Goal: Information Seeking & Learning: Compare options

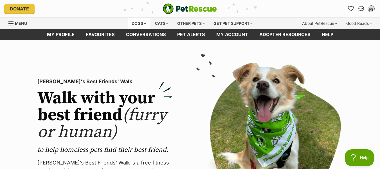
click at [137, 21] on div "Dogs" at bounding box center [139, 23] width 23 height 11
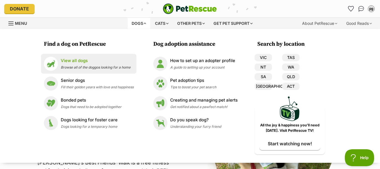
click at [80, 61] on p "View all dogs" at bounding box center [96, 60] width 70 height 6
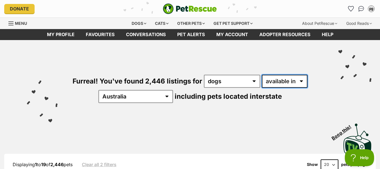
click at [267, 78] on select "available in located in" at bounding box center [285, 81] width 46 height 13
select select "disabled"
click at [262, 75] on select "available in located in" at bounding box center [285, 81] width 46 height 13
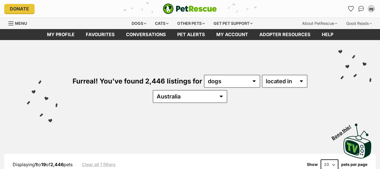
select select "[GEOGRAPHIC_DATA]"
click at [170, 90] on select "Australia ACT NSW NT QLD SA TAS VIC WA" at bounding box center [190, 96] width 75 height 13
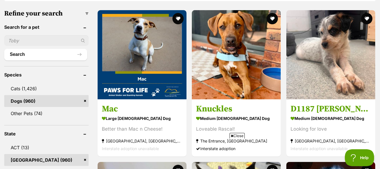
scroll to position [174, 0]
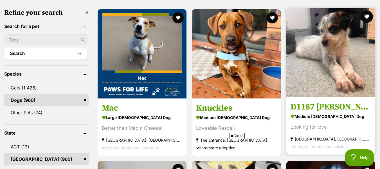
click at [367, 17] on button "favourite" at bounding box center [367, 16] width 12 height 12
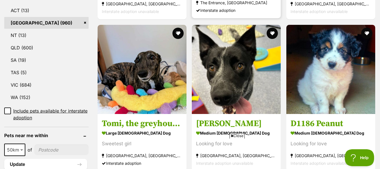
scroll to position [313, 0]
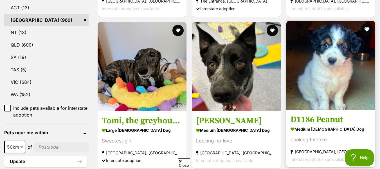
click at [368, 31] on button "favourite" at bounding box center [367, 29] width 12 height 12
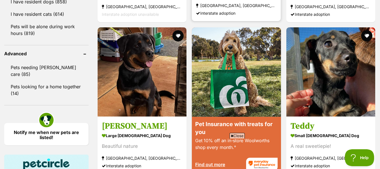
scroll to position [714, 0]
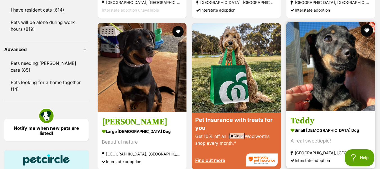
click at [367, 31] on button "favourite" at bounding box center [367, 30] width 12 height 12
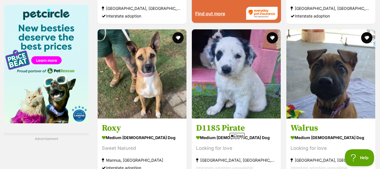
scroll to position [884, 0]
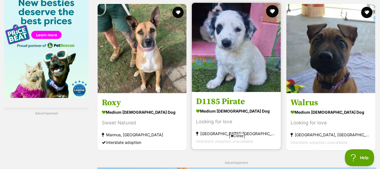
click at [272, 12] on button "favourite" at bounding box center [273, 11] width 12 height 12
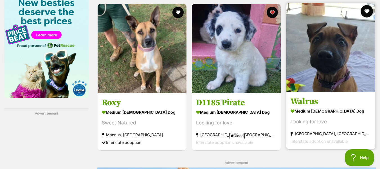
click at [367, 11] on button "favourite" at bounding box center [367, 11] width 12 height 12
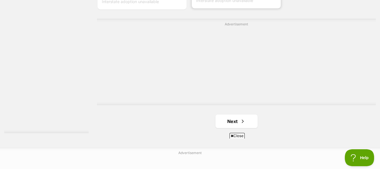
scroll to position [1383, 0]
click at [244, 119] on span "Next page" at bounding box center [243, 120] width 6 height 7
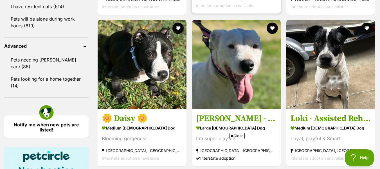
scroll to position [720, 0]
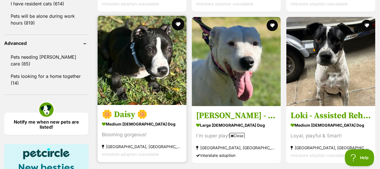
click at [178, 24] on button "favourite" at bounding box center [178, 24] width 12 height 12
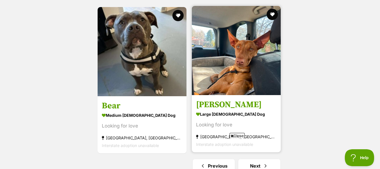
scroll to position [1340, 0]
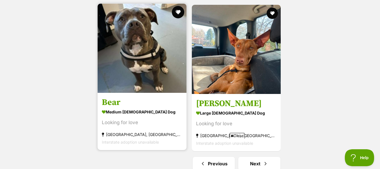
click at [178, 15] on button "favourite" at bounding box center [178, 12] width 12 height 12
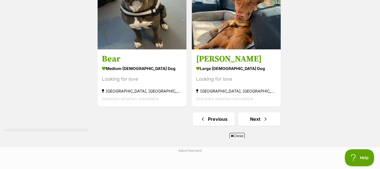
scroll to position [1386, 0]
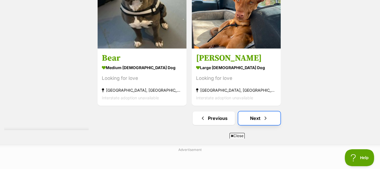
click at [259, 119] on link "Next" at bounding box center [259, 118] width 42 height 14
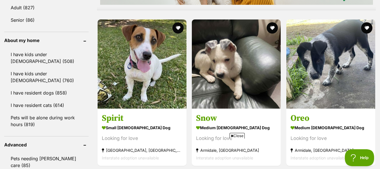
scroll to position [620, 0]
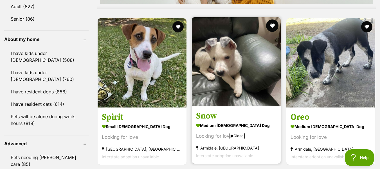
click at [272, 25] on button "favourite" at bounding box center [273, 25] width 12 height 12
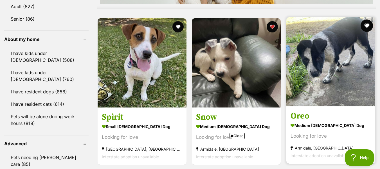
click at [366, 23] on button "favourite" at bounding box center [367, 25] width 12 height 12
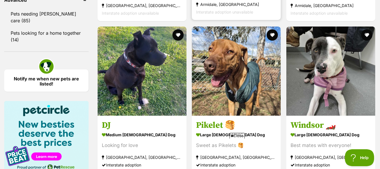
scroll to position [763, 0]
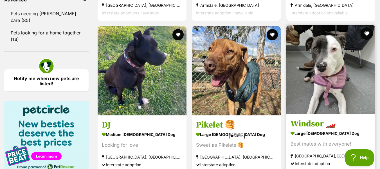
click at [368, 34] on button "favourite" at bounding box center [367, 33] width 12 height 12
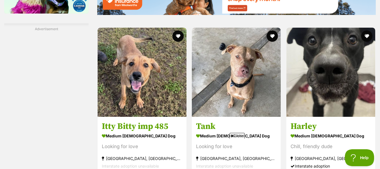
scroll to position [970, 0]
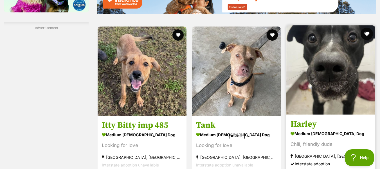
click at [368, 35] on button "favourite" at bounding box center [367, 34] width 12 height 12
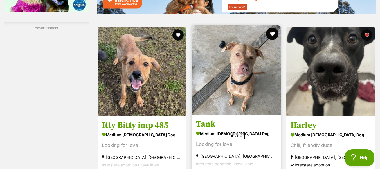
click at [270, 36] on button "favourite" at bounding box center [273, 34] width 12 height 12
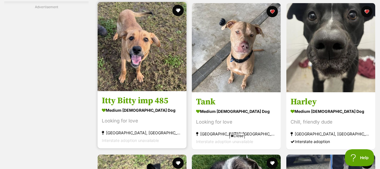
scroll to position [991, 0]
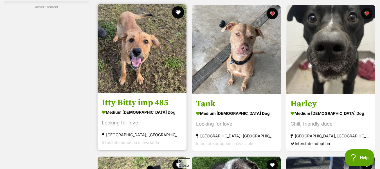
click at [176, 14] on button "favourite" at bounding box center [178, 12] width 12 height 12
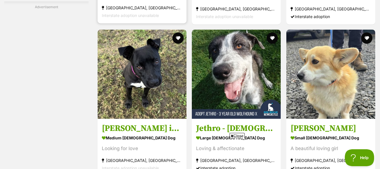
scroll to position [1118, 0]
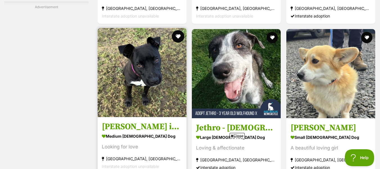
click at [176, 37] on button "favourite" at bounding box center [178, 36] width 12 height 12
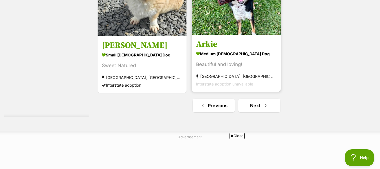
scroll to position [1454, 0]
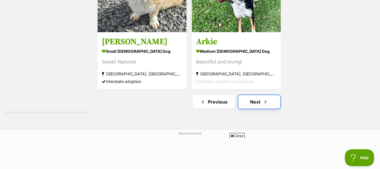
click at [263, 102] on span "Next page" at bounding box center [266, 101] width 6 height 7
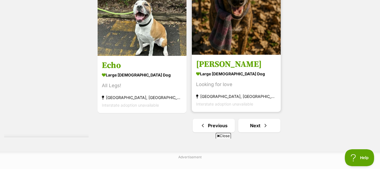
scroll to position [1393, 0]
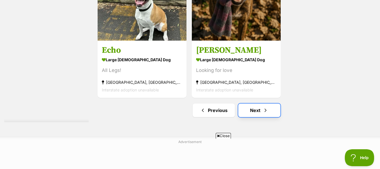
click at [256, 109] on link "Next" at bounding box center [259, 110] width 42 height 14
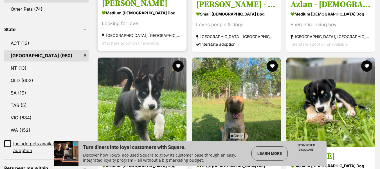
scroll to position [182, 0]
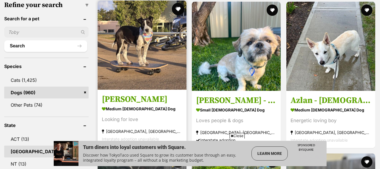
click at [178, 9] on button "favourite" at bounding box center [178, 9] width 12 height 12
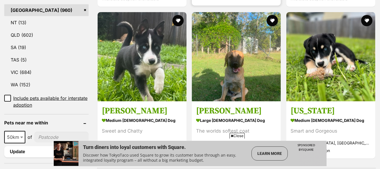
scroll to position [323, 0]
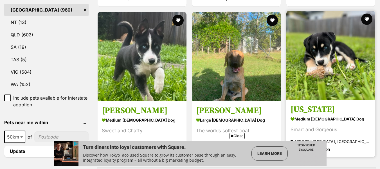
click at [273, 19] on button "favourite" at bounding box center [272, 20] width 11 height 11
click at [370, 20] on button "favourite" at bounding box center [366, 19] width 11 height 11
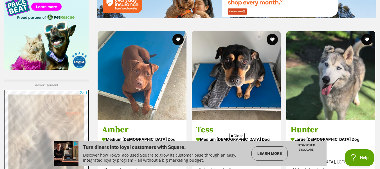
scroll to position [915, 0]
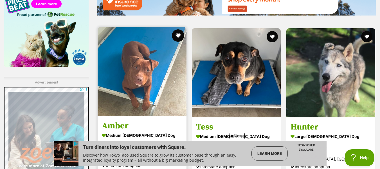
click at [178, 36] on button "favourite" at bounding box center [178, 35] width 12 height 12
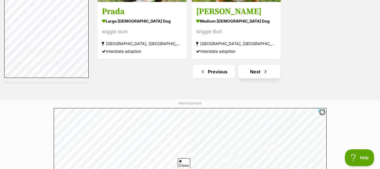
scroll to position [1432, 0]
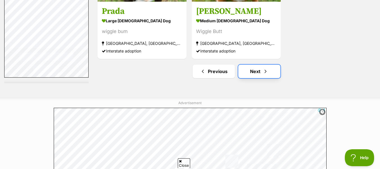
click at [252, 74] on link "Next" at bounding box center [259, 71] width 42 height 14
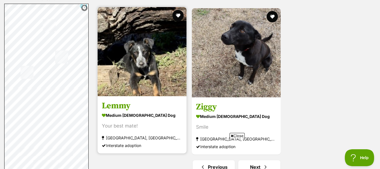
scroll to position [1389, 0]
click at [178, 14] on button "favourite" at bounding box center [178, 16] width 12 height 12
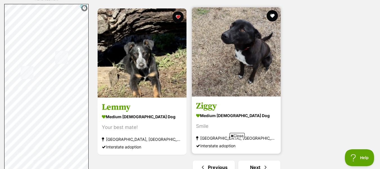
scroll to position [1441, 0]
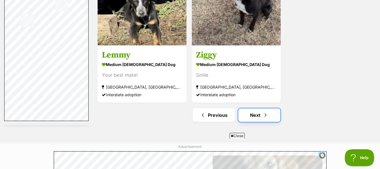
click at [256, 113] on link "Next" at bounding box center [259, 115] width 42 height 14
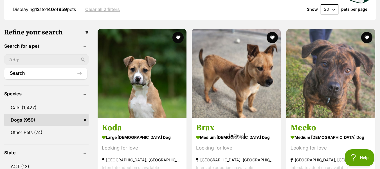
scroll to position [155, 0]
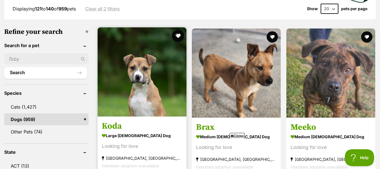
click at [178, 37] on button "favourite" at bounding box center [178, 36] width 12 height 12
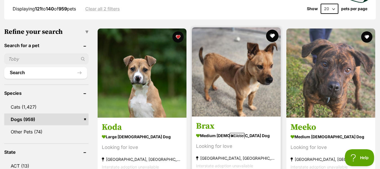
click at [271, 35] on button "favourite" at bounding box center [273, 36] width 12 height 12
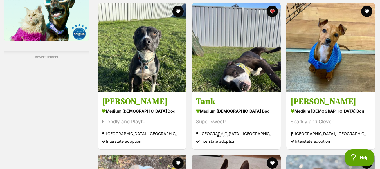
scroll to position [941, 0]
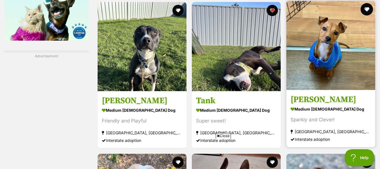
click at [366, 9] on button "favourite" at bounding box center [367, 9] width 12 height 12
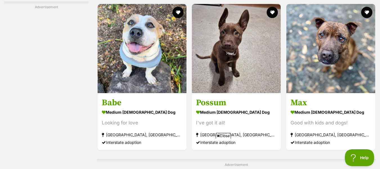
scroll to position [1094, 0]
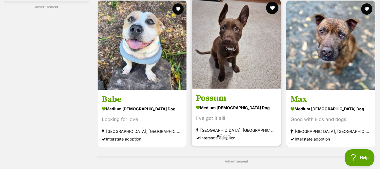
click at [274, 10] on button "favourite" at bounding box center [273, 8] width 12 height 12
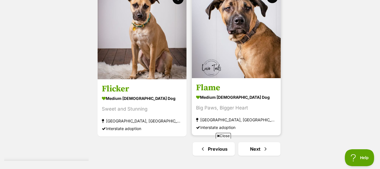
scroll to position [1406, 0]
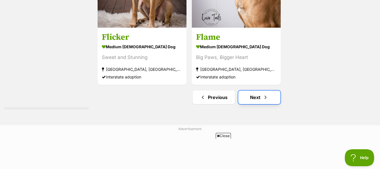
click at [257, 97] on link "Next" at bounding box center [259, 97] width 42 height 14
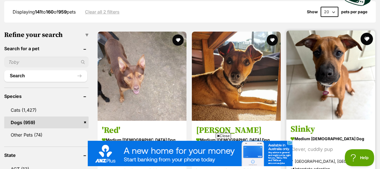
click at [368, 40] on button "favourite" at bounding box center [367, 39] width 12 height 12
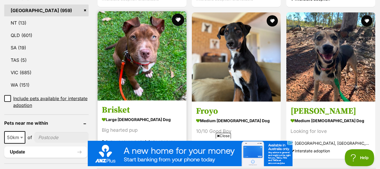
scroll to position [325, 0]
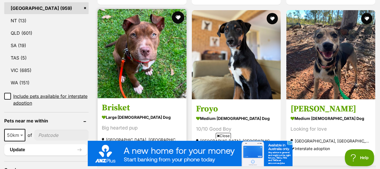
click at [179, 18] on button "favourite" at bounding box center [178, 17] width 12 height 12
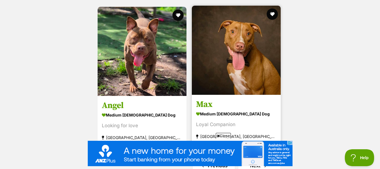
scroll to position [1338, 0]
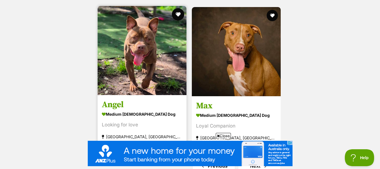
click at [178, 12] on button "favourite" at bounding box center [178, 14] width 12 height 12
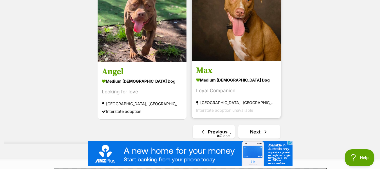
scroll to position [1373, 0]
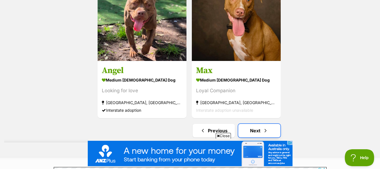
click at [258, 129] on link "Next" at bounding box center [259, 131] width 42 height 14
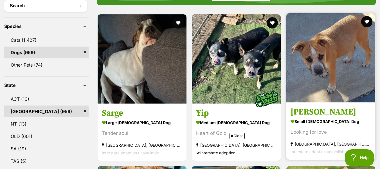
scroll to position [222, 0]
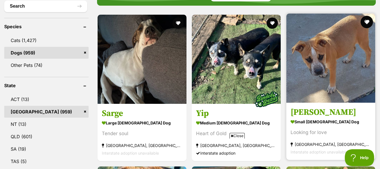
click at [368, 21] on button "favourite" at bounding box center [367, 22] width 12 height 12
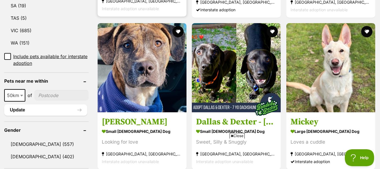
scroll to position [371, 0]
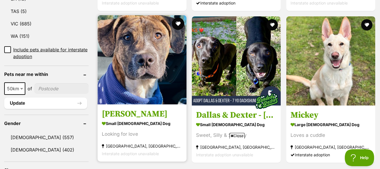
click at [180, 24] on button "favourite" at bounding box center [178, 23] width 12 height 12
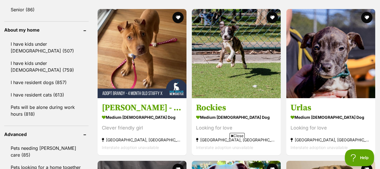
scroll to position [629, 0]
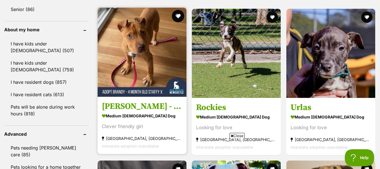
click at [178, 15] on button "favourite" at bounding box center [178, 16] width 12 height 12
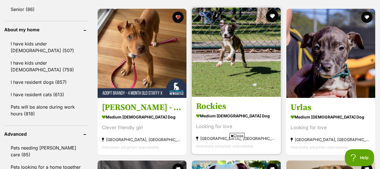
click at [273, 15] on button "favourite" at bounding box center [273, 16] width 12 height 12
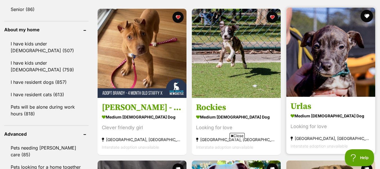
click at [367, 15] on button "favourite" at bounding box center [367, 16] width 12 height 12
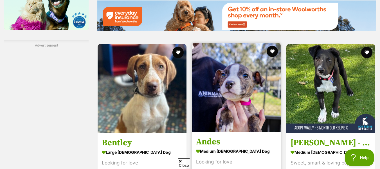
scroll to position [0, 0]
click at [272, 50] on button "favourite" at bounding box center [273, 51] width 12 height 12
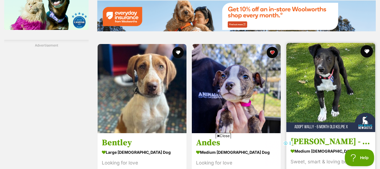
click at [367, 50] on button "favourite" at bounding box center [367, 51] width 12 height 12
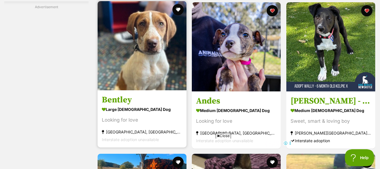
scroll to position [985, 0]
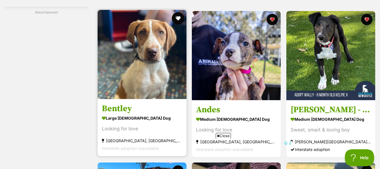
click at [177, 19] on button "favourite" at bounding box center [178, 18] width 12 height 12
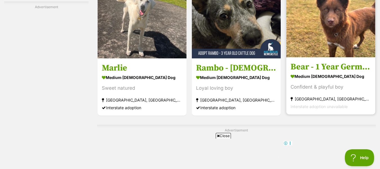
scroll to position [1142, 0]
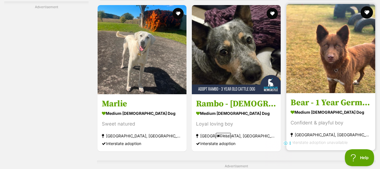
click at [368, 10] on button "favourite" at bounding box center [367, 12] width 12 height 12
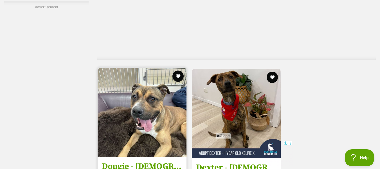
scroll to position [1343, 0]
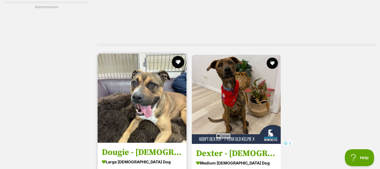
click at [177, 61] on button "favourite" at bounding box center [178, 62] width 12 height 12
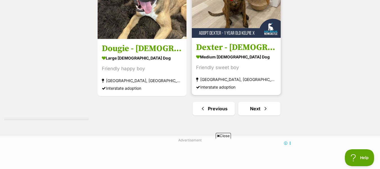
scroll to position [1449, 0]
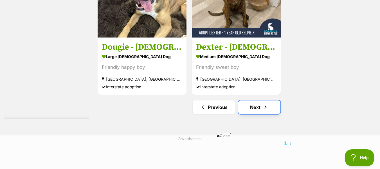
click at [256, 108] on link "Next" at bounding box center [259, 107] width 42 height 14
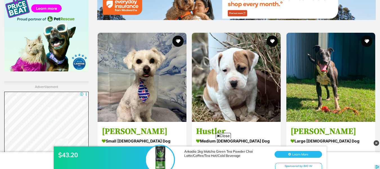
scroll to position [911, 0]
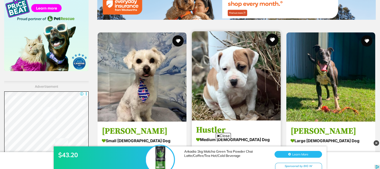
click at [273, 42] on button "favourite" at bounding box center [273, 39] width 12 height 12
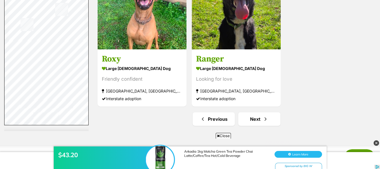
scroll to position [1385, 0]
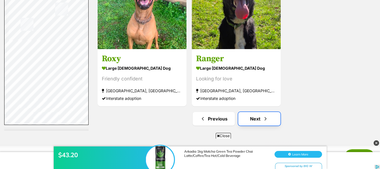
click at [266, 119] on span "Next page" at bounding box center [266, 118] width 6 height 7
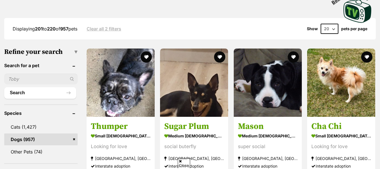
scroll to position [136, 0]
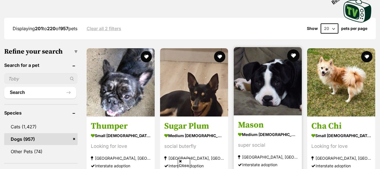
click at [294, 55] on button "favourite" at bounding box center [293, 55] width 12 height 12
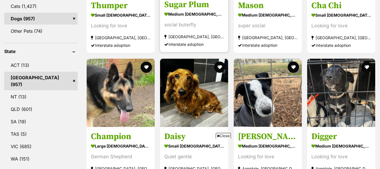
scroll to position [0, 0]
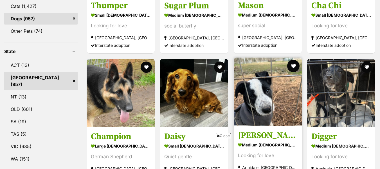
click at [294, 68] on button "favourite" at bounding box center [293, 66] width 12 height 12
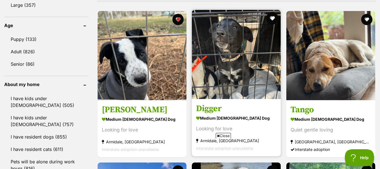
click at [273, 18] on button "favourite" at bounding box center [273, 18] width 12 height 12
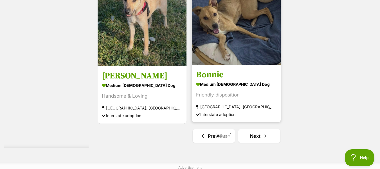
scroll to position [1391, 0]
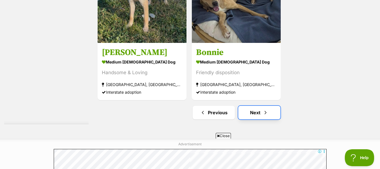
click at [267, 113] on span "Next page" at bounding box center [266, 112] width 6 height 7
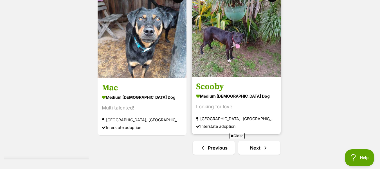
scroll to position [1442, 0]
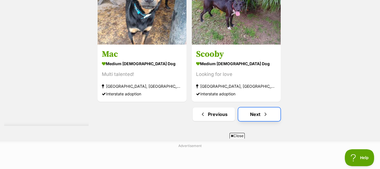
click at [270, 115] on link "Next" at bounding box center [259, 114] width 42 height 14
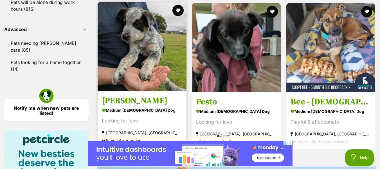
scroll to position [733, 0]
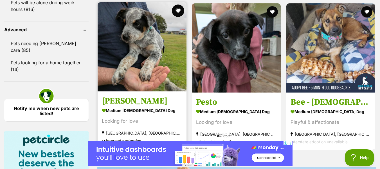
click at [178, 12] on button "favourite" at bounding box center [178, 11] width 12 height 12
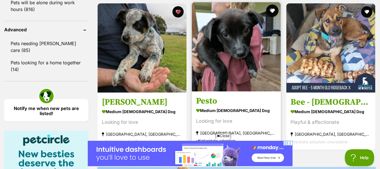
click at [274, 10] on button "favourite" at bounding box center [273, 11] width 12 height 12
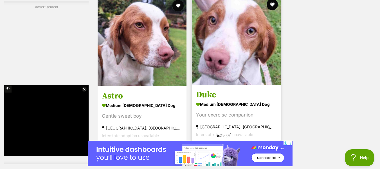
scroll to position [1345, 0]
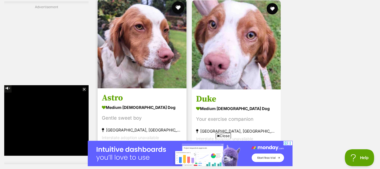
click at [179, 8] on button "favourite" at bounding box center [178, 7] width 12 height 12
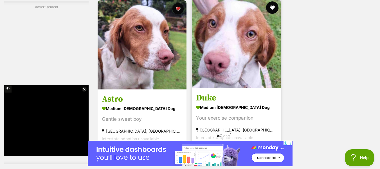
click at [270, 9] on button "favourite" at bounding box center [273, 7] width 12 height 12
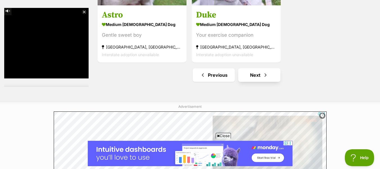
scroll to position [1431, 0]
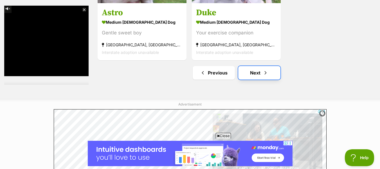
click at [265, 72] on span "Next page" at bounding box center [266, 72] width 6 height 7
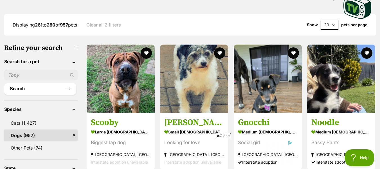
click at [367, 51] on button "favourite" at bounding box center [366, 52] width 11 height 11
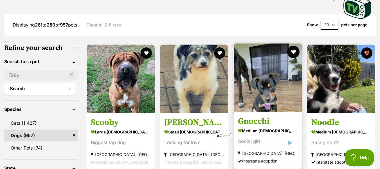
click at [294, 51] on button "favourite" at bounding box center [293, 52] width 12 height 12
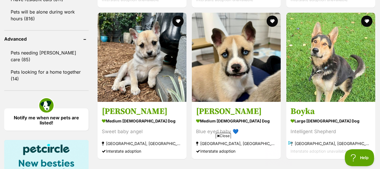
scroll to position [729, 0]
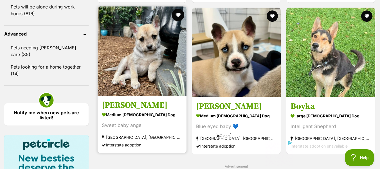
click at [178, 15] on button "favourite" at bounding box center [178, 15] width 12 height 12
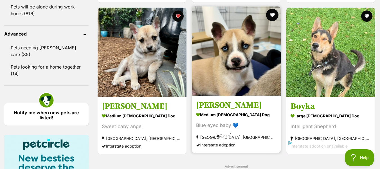
click at [272, 14] on button "favourite" at bounding box center [273, 15] width 12 height 12
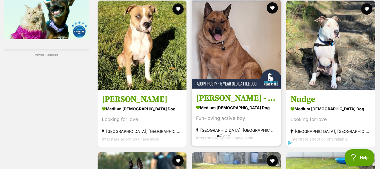
scroll to position [943, 0]
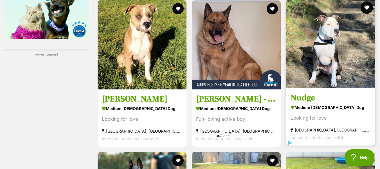
click at [367, 10] on button "favourite" at bounding box center [367, 7] width 12 height 12
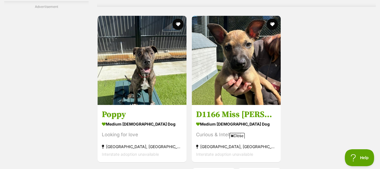
scroll to position [1330, 0]
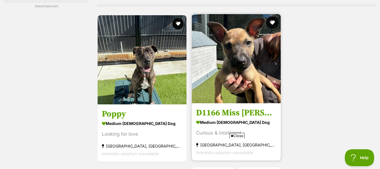
click at [272, 22] on button "favourite" at bounding box center [273, 22] width 12 height 12
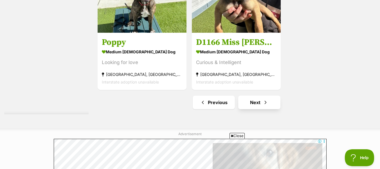
scroll to position [1402, 0]
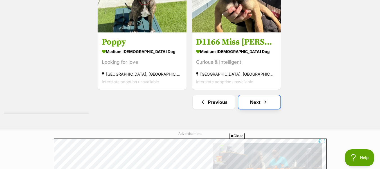
click at [260, 101] on link "Next" at bounding box center [259, 102] width 42 height 14
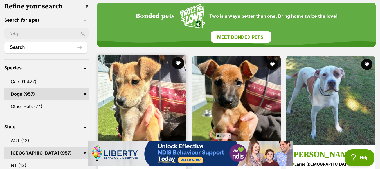
click at [178, 64] on button "favourite" at bounding box center [178, 63] width 12 height 12
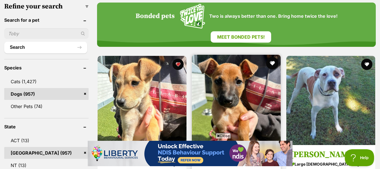
click at [274, 64] on button "favourite" at bounding box center [273, 63] width 12 height 12
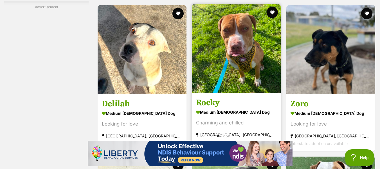
scroll to position [990, 0]
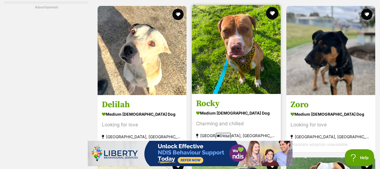
click at [273, 14] on button "favourite" at bounding box center [273, 13] width 12 height 12
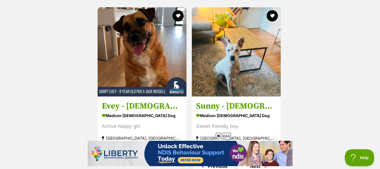
scroll to position [1444, 0]
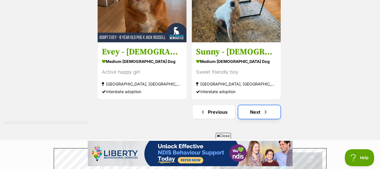
click at [261, 111] on link "Next" at bounding box center [259, 112] width 42 height 14
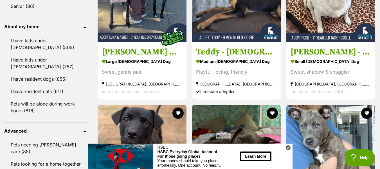
scroll to position [703, 0]
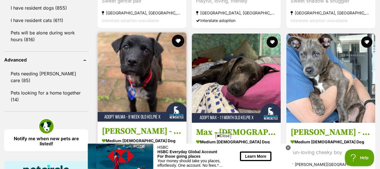
click at [178, 41] on button "favourite" at bounding box center [178, 41] width 12 height 12
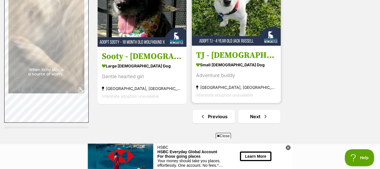
scroll to position [1387, 0]
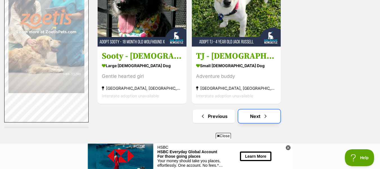
click at [261, 116] on link "Next" at bounding box center [259, 116] width 42 height 14
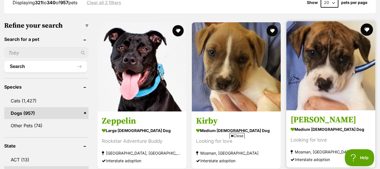
click at [367, 29] on button "favourite" at bounding box center [367, 29] width 12 height 12
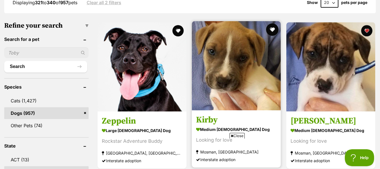
click at [273, 30] on button "favourite" at bounding box center [273, 29] width 12 height 12
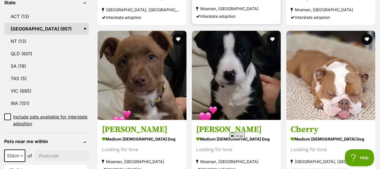
scroll to position [305, 0]
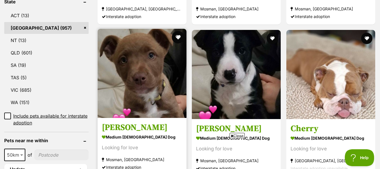
click at [176, 37] on button "favourite" at bounding box center [178, 37] width 12 height 12
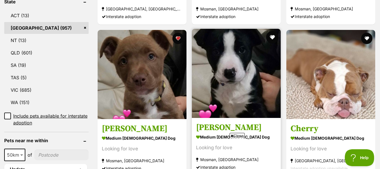
click at [274, 36] on button "favourite" at bounding box center [273, 37] width 12 height 12
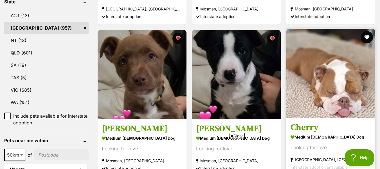
click at [367, 39] on button "favourite" at bounding box center [367, 37] width 12 height 12
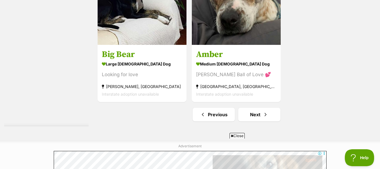
scroll to position [1393, 0]
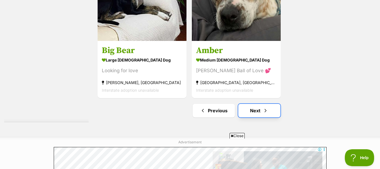
click at [256, 108] on link "Next" at bounding box center [259, 111] width 42 height 14
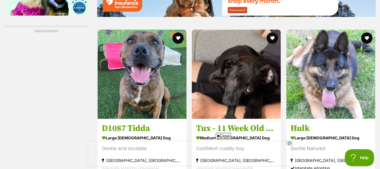
scroll to position [967, 0]
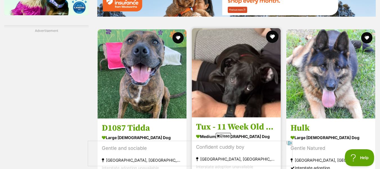
click at [274, 35] on button "favourite" at bounding box center [273, 36] width 12 height 12
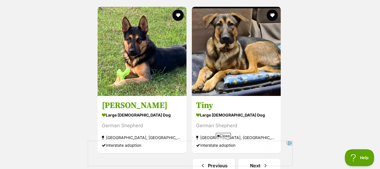
scroll to position [1391, 0]
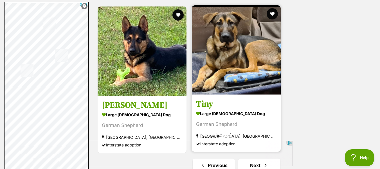
click at [243, 117] on strong "large [DEMOGRAPHIC_DATA] Dog" at bounding box center [236, 113] width 80 height 8
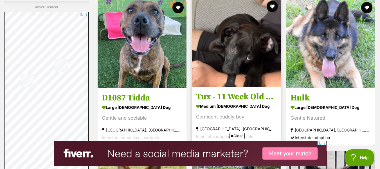
scroll to position [997, 0]
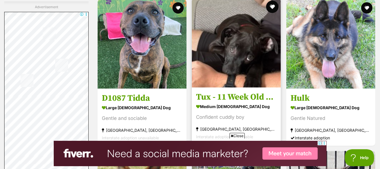
click at [272, 6] on button "favourite" at bounding box center [273, 7] width 12 height 12
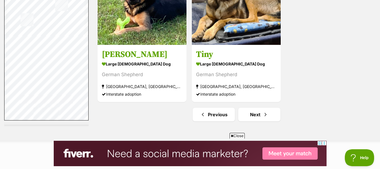
scroll to position [1442, 0]
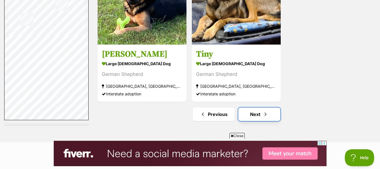
click at [258, 112] on link "Next" at bounding box center [259, 114] width 42 height 14
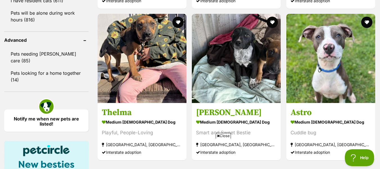
scroll to position [723, 0]
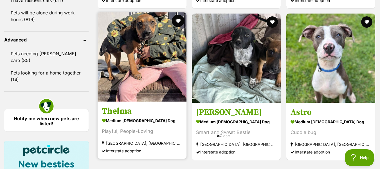
click at [178, 20] on button "favourite" at bounding box center [178, 21] width 12 height 12
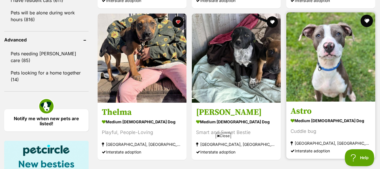
click at [367, 21] on button "favourite" at bounding box center [367, 21] width 12 height 12
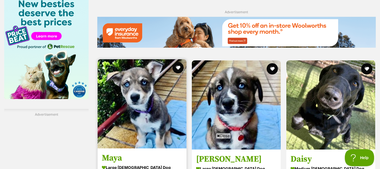
scroll to position [923, 0]
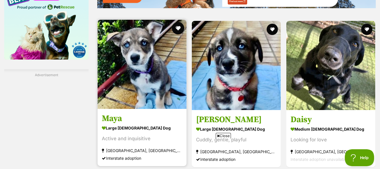
click at [180, 27] on button "favourite" at bounding box center [178, 28] width 12 height 12
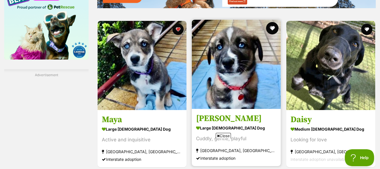
click at [271, 27] on button "favourite" at bounding box center [273, 28] width 12 height 12
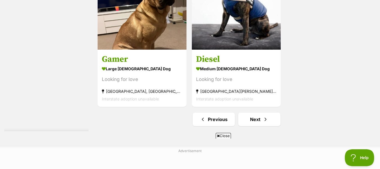
scroll to position [1385, 0]
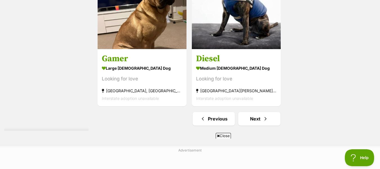
click at [224, 135] on span "Close" at bounding box center [223, 136] width 15 height 6
click at [258, 117] on link "Next" at bounding box center [259, 119] width 42 height 14
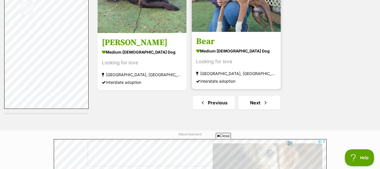
scroll to position [1405, 0]
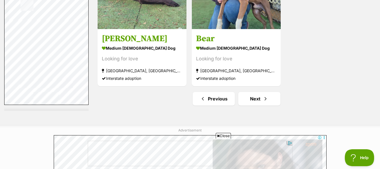
click at [224, 134] on span "Close" at bounding box center [223, 136] width 15 height 6
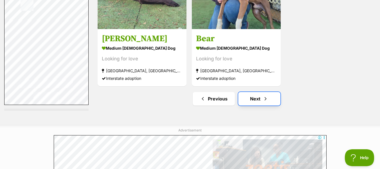
click at [263, 100] on span "Next page" at bounding box center [266, 98] width 6 height 7
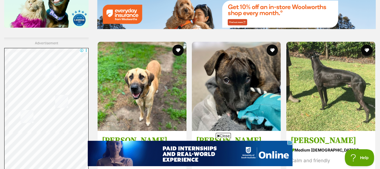
scroll to position [972, 0]
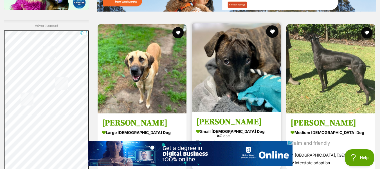
click at [272, 32] on button "favourite" at bounding box center [273, 31] width 12 height 12
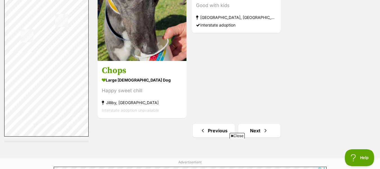
scroll to position [1454, 0]
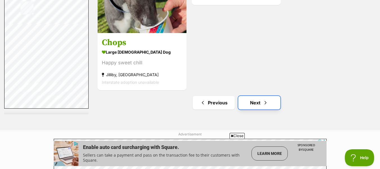
click at [265, 99] on link "Next" at bounding box center [259, 103] width 42 height 14
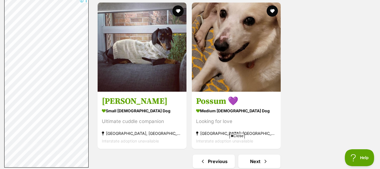
scroll to position [1384, 0]
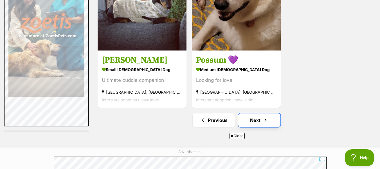
click at [262, 123] on link "Next" at bounding box center [259, 120] width 42 height 14
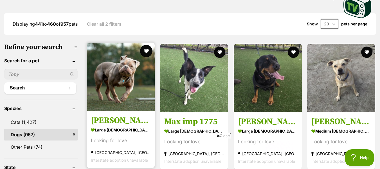
click at [146, 51] on button "favourite" at bounding box center [146, 51] width 12 height 12
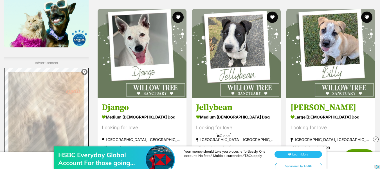
scroll to position [1077, 0]
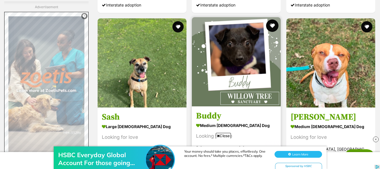
click at [271, 26] on button "favourite" at bounding box center [273, 25] width 12 height 12
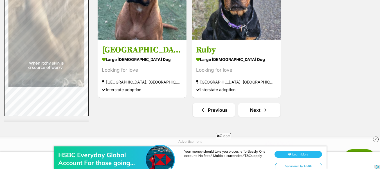
scroll to position [1394, 0]
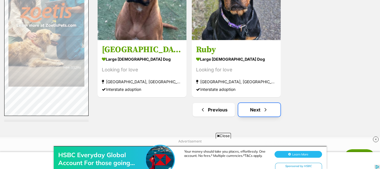
click at [258, 109] on link "Next" at bounding box center [259, 110] width 42 height 14
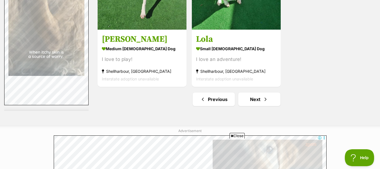
scroll to position [1458, 0]
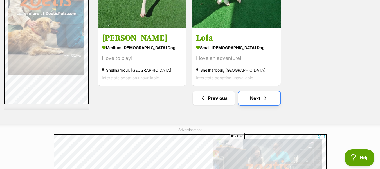
click at [259, 98] on link "Next" at bounding box center [259, 98] width 42 height 14
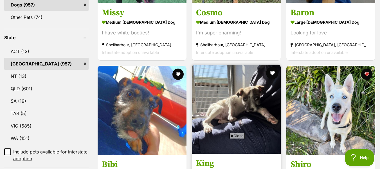
click at [272, 73] on button "favourite" at bounding box center [273, 73] width 12 height 12
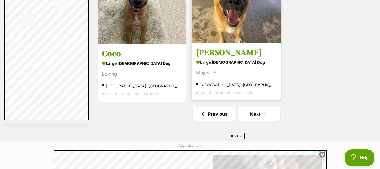
scroll to position [1391, 0]
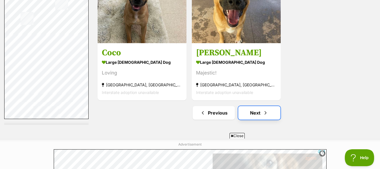
click at [267, 113] on span "Next page" at bounding box center [266, 112] width 6 height 7
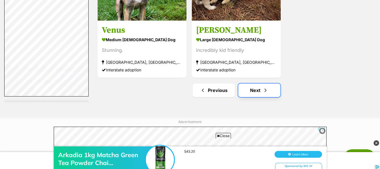
click at [268, 92] on link "Next" at bounding box center [259, 90] width 42 height 14
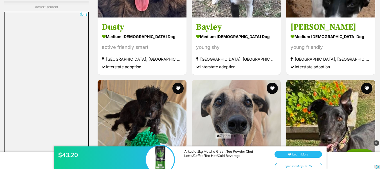
scroll to position [1114, 0]
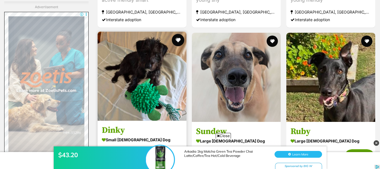
click at [180, 41] on button "favourite" at bounding box center [178, 40] width 12 height 12
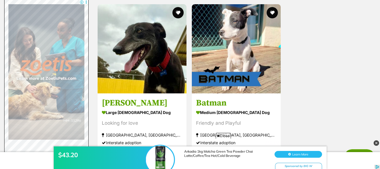
scroll to position [1394, 0]
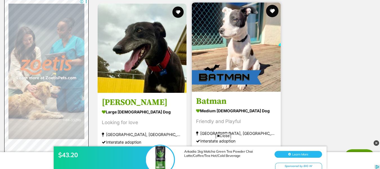
click at [273, 13] on button "favourite" at bounding box center [273, 11] width 12 height 12
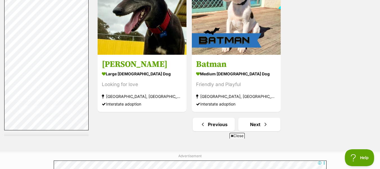
scroll to position [1434, 0]
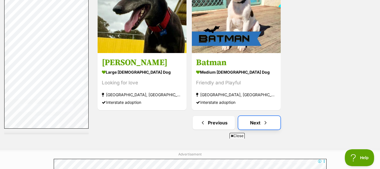
click at [254, 123] on link "Next" at bounding box center [259, 123] width 42 height 14
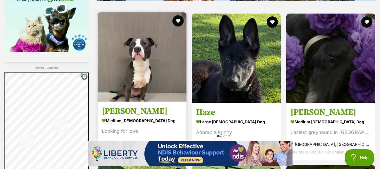
scroll to position [929, 0]
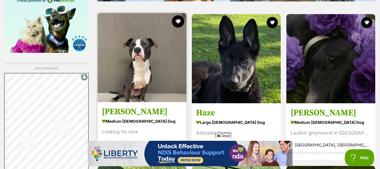
click at [178, 21] on button "favourite" at bounding box center [178, 21] width 12 height 12
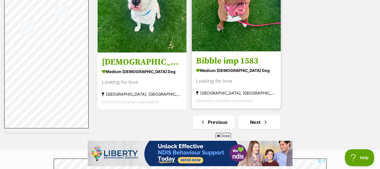
scroll to position [1382, 0]
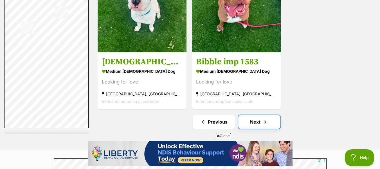
click at [261, 120] on link "Next" at bounding box center [259, 122] width 42 height 14
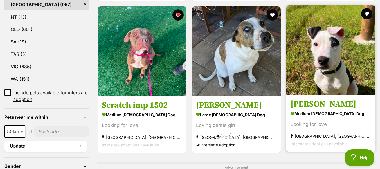
scroll to position [319, 0]
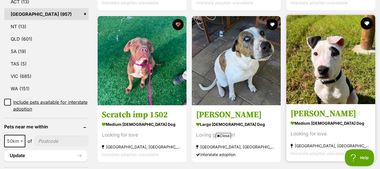
click at [368, 24] on button "favourite" at bounding box center [367, 23] width 12 height 12
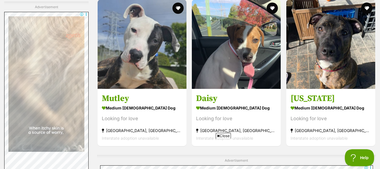
scroll to position [1097, 0]
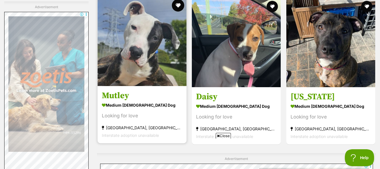
click at [179, 5] on button "favourite" at bounding box center [178, 5] width 12 height 12
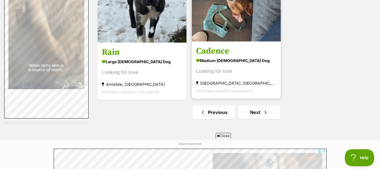
scroll to position [1392, 0]
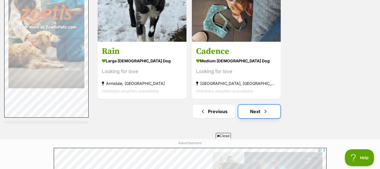
click at [254, 110] on link "Next" at bounding box center [259, 111] width 42 height 14
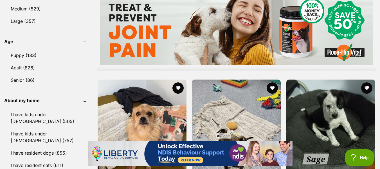
scroll to position [618, 0]
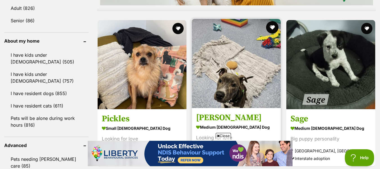
click at [274, 26] on button "favourite" at bounding box center [273, 27] width 12 height 12
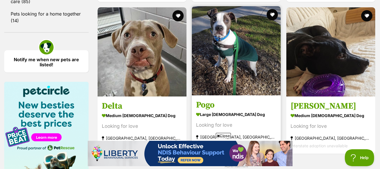
scroll to position [782, 0]
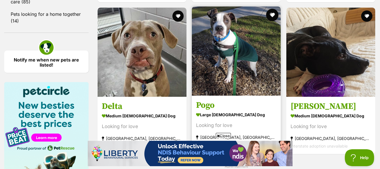
click at [273, 14] on button "favourite" at bounding box center [273, 15] width 12 height 12
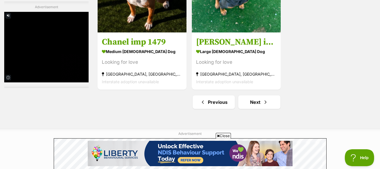
scroll to position [1454, 0]
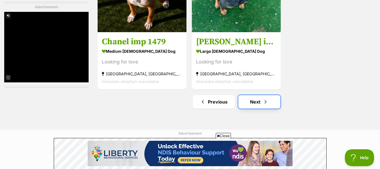
click at [270, 104] on link "Next" at bounding box center [259, 102] width 42 height 14
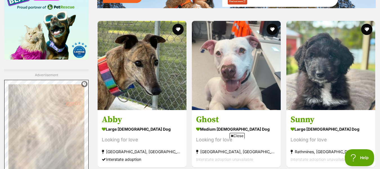
scroll to position [935, 0]
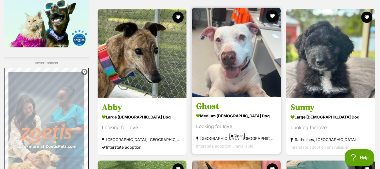
click at [273, 15] on button "favourite" at bounding box center [273, 16] width 12 height 12
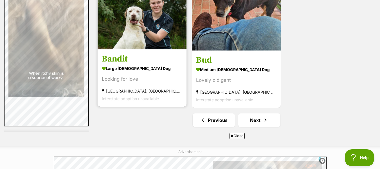
scroll to position [1384, 0]
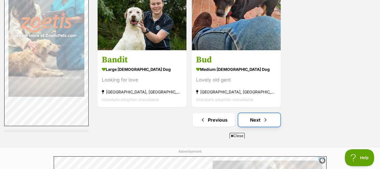
click at [260, 118] on link "Next" at bounding box center [259, 120] width 42 height 14
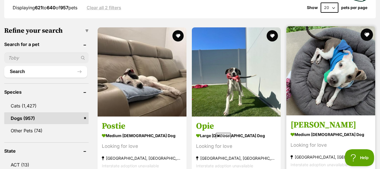
click at [368, 37] on button "favourite" at bounding box center [367, 34] width 12 height 12
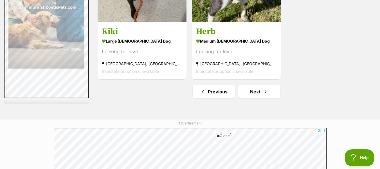
scroll to position [1412, 0]
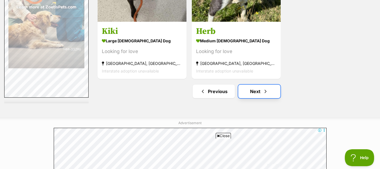
click at [257, 95] on link "Next" at bounding box center [259, 91] width 42 height 14
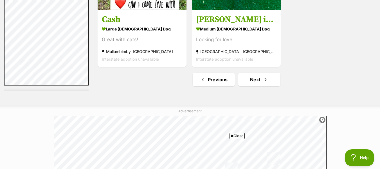
scroll to position [1480, 0]
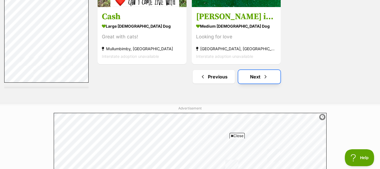
click at [262, 78] on link "Next" at bounding box center [259, 77] width 42 height 14
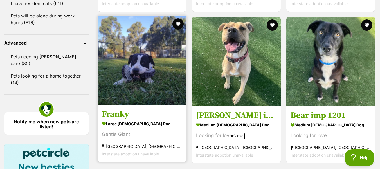
scroll to position [720, 0]
click at [179, 24] on button "favourite" at bounding box center [178, 24] width 12 height 12
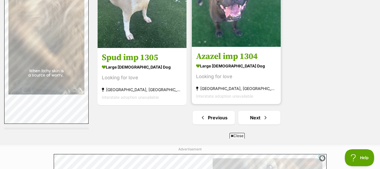
scroll to position [1386, 0]
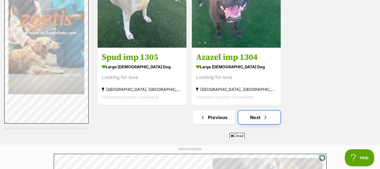
click at [258, 118] on link "Next" at bounding box center [259, 117] width 42 height 14
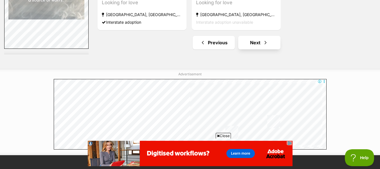
scroll to position [1461, 0]
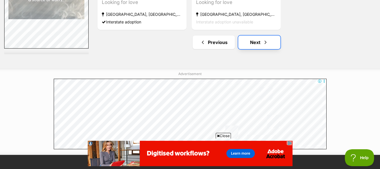
click at [251, 41] on link "Next" at bounding box center [259, 42] width 42 height 14
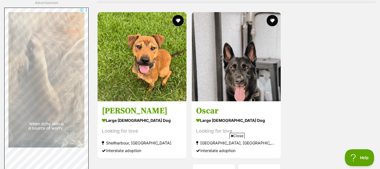
scroll to position [1453, 0]
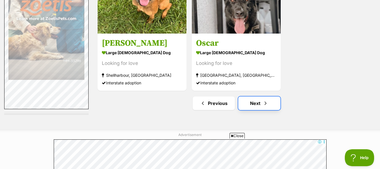
click at [259, 103] on link "Next" at bounding box center [259, 103] width 42 height 14
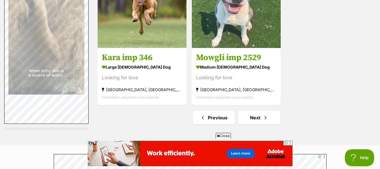
scroll to position [1386, 0]
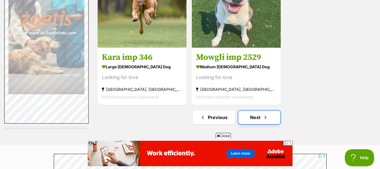
click at [259, 114] on link "Next" at bounding box center [259, 117] width 42 height 14
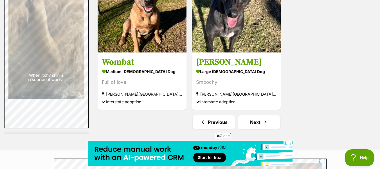
scroll to position [1383, 0]
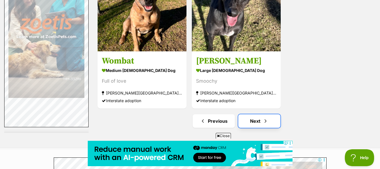
click at [260, 122] on link "Next" at bounding box center [259, 121] width 42 height 14
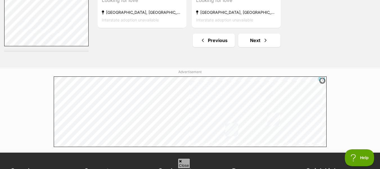
scroll to position [1516, 0]
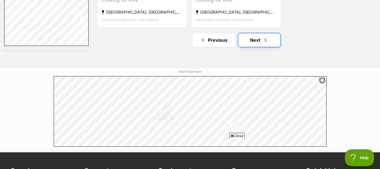
click at [256, 45] on link "Next" at bounding box center [259, 40] width 42 height 14
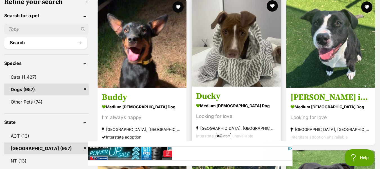
scroll to position [184, 0]
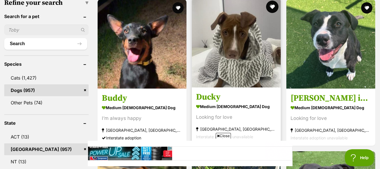
click at [273, 6] on button "favourite" at bounding box center [273, 7] width 12 height 12
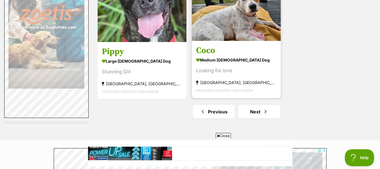
scroll to position [1393, 0]
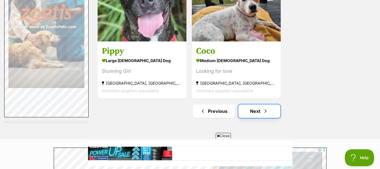
click at [261, 112] on link "Next" at bounding box center [259, 111] width 42 height 14
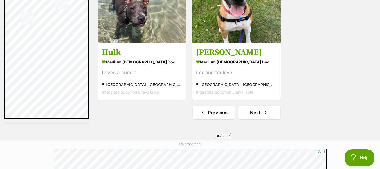
scroll to position [1392, 0]
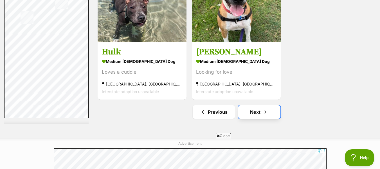
click at [257, 113] on link "Next" at bounding box center [259, 112] width 42 height 14
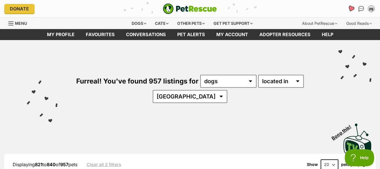
click at [350, 8] on icon "Favourites" at bounding box center [351, 8] width 7 height 6
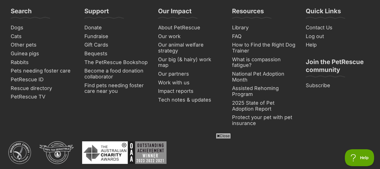
scroll to position [902, 0]
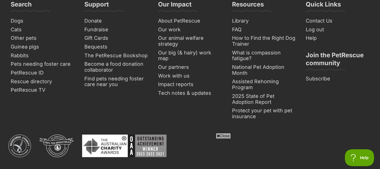
click at [225, 135] on span "Close" at bounding box center [223, 136] width 15 height 6
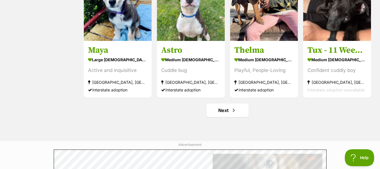
scroll to position [661, 0]
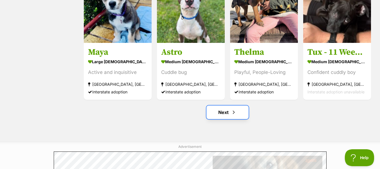
drag, startPoint x: 227, startPoint y: 111, endPoint x: 210, endPoint y: 114, distance: 17.7
drag, startPoint x: 210, startPoint y: 114, endPoint x: 254, endPoint y: 125, distance: 45.8
click at [228, 111] on link "Next" at bounding box center [228, 112] width 42 height 14
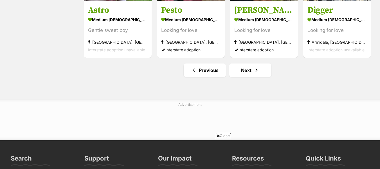
scroll to position [753, 0]
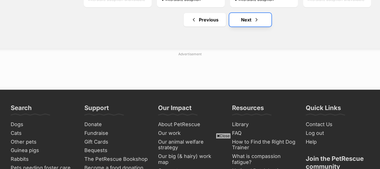
click at [244, 22] on link "Next" at bounding box center [250, 20] width 42 height 14
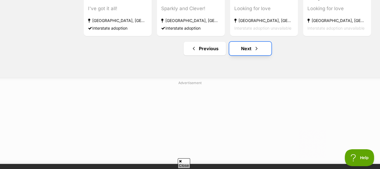
click at [254, 48] on span "Next page" at bounding box center [257, 48] width 6 height 7
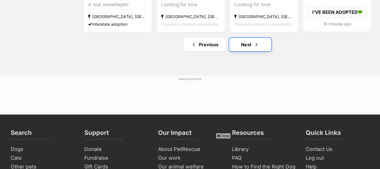
click at [249, 46] on link "Next" at bounding box center [250, 45] width 42 height 14
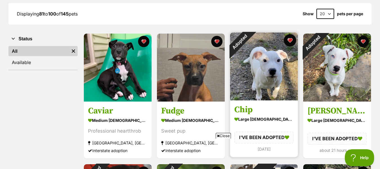
click at [290, 38] on button "favourite" at bounding box center [290, 40] width 12 height 12
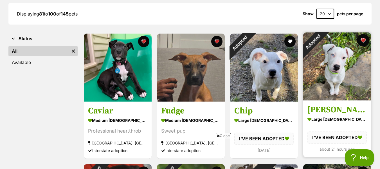
click at [363, 40] on button "favourite" at bounding box center [363, 40] width 12 height 12
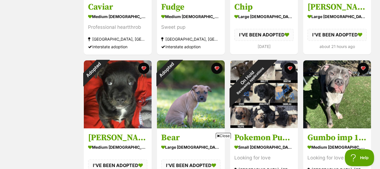
scroll to position [185, 0]
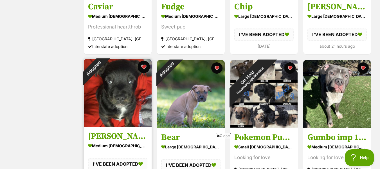
click at [143, 67] on button "favourite" at bounding box center [144, 67] width 12 height 12
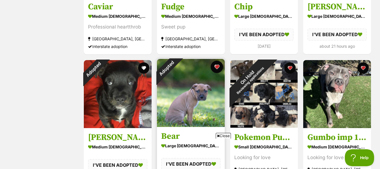
click at [217, 66] on button "favourite" at bounding box center [217, 67] width 12 height 12
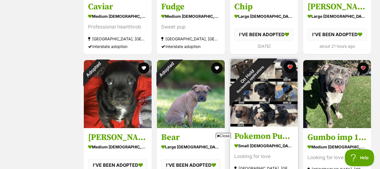
click at [293, 66] on button "favourite" at bounding box center [290, 67] width 12 height 12
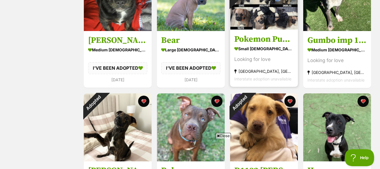
scroll to position [283, 0]
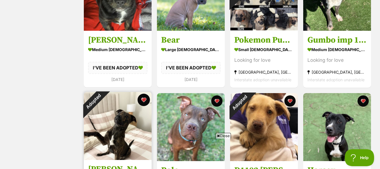
click at [146, 97] on button "favourite" at bounding box center [144, 99] width 12 height 12
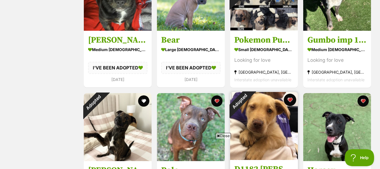
click at [292, 99] on button "favourite" at bounding box center [290, 99] width 12 height 12
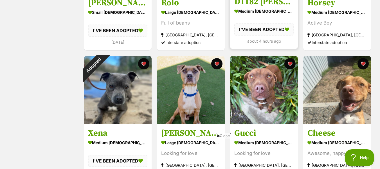
scroll to position [453, 0]
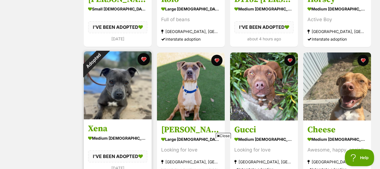
click at [142, 58] on button "favourite" at bounding box center [144, 59] width 12 height 12
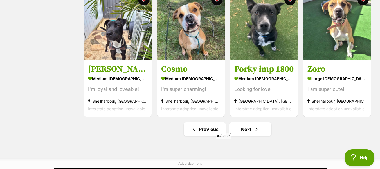
scroll to position [689, 0]
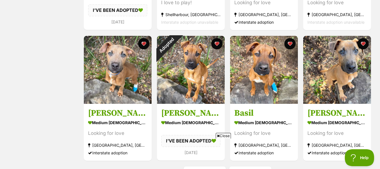
scroll to position [601, 0]
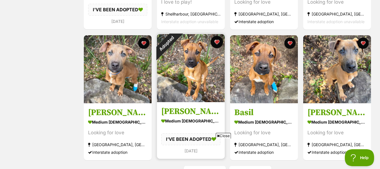
click at [217, 41] on button "favourite" at bounding box center [217, 42] width 12 height 12
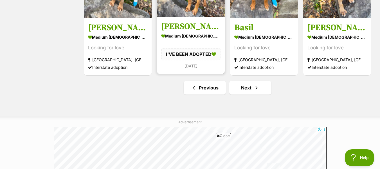
scroll to position [686, 0]
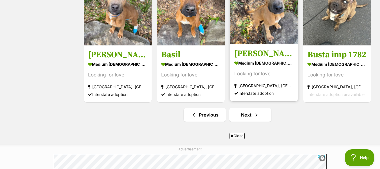
scroll to position [659, 0]
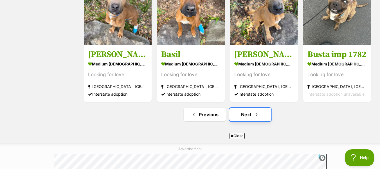
click at [253, 113] on link "Next" at bounding box center [250, 115] width 42 height 14
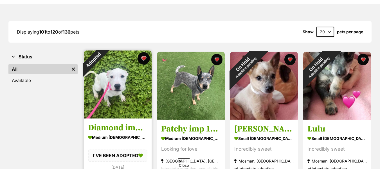
click at [142, 58] on button "favourite" at bounding box center [144, 58] width 12 height 12
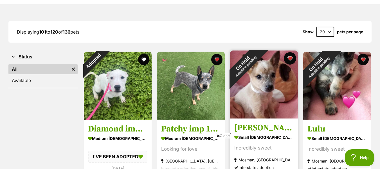
click at [292, 58] on button "favourite" at bounding box center [290, 58] width 12 height 12
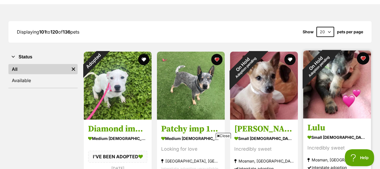
click at [362, 60] on button "favourite" at bounding box center [363, 58] width 12 height 12
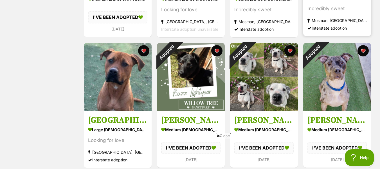
scroll to position [233, 0]
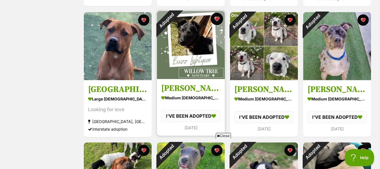
click at [215, 16] on button "favourite" at bounding box center [217, 19] width 12 height 12
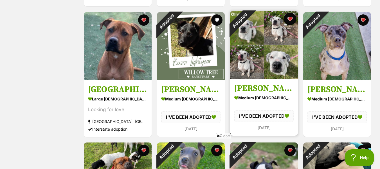
click at [291, 17] on button "favourite" at bounding box center [290, 19] width 12 height 12
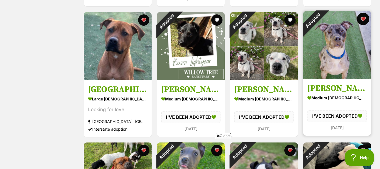
click at [366, 16] on button "favourite" at bounding box center [363, 19] width 12 height 12
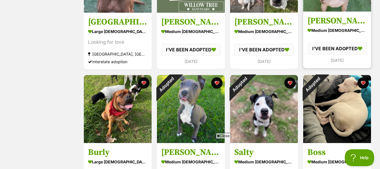
scroll to position [301, 0]
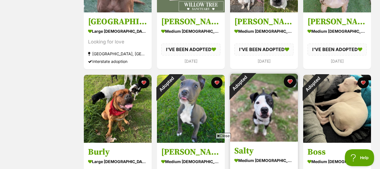
drag, startPoint x: 217, startPoint y: 80, endPoint x: 288, endPoint y: 80, distance: 71.2
click at [288, 80] on button "favourite" at bounding box center [290, 81] width 12 height 12
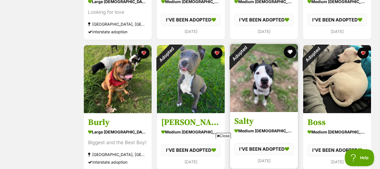
scroll to position [331, 0]
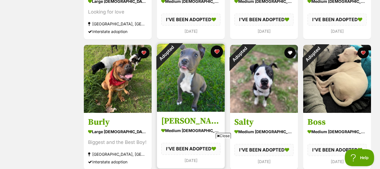
click at [216, 52] on button "favourite" at bounding box center [217, 51] width 12 height 12
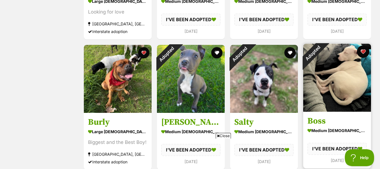
click at [365, 51] on button "favourite" at bounding box center [363, 51] width 12 height 12
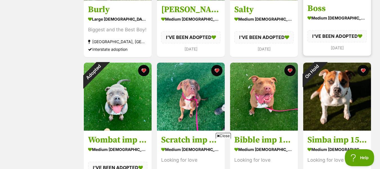
scroll to position [445, 0]
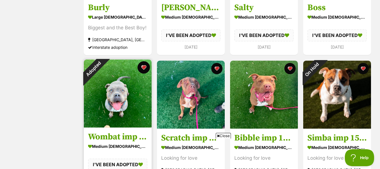
click at [143, 66] on button "favourite" at bounding box center [144, 67] width 12 height 12
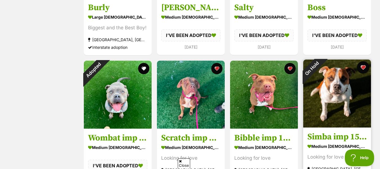
click at [363, 67] on button "favourite" at bounding box center [363, 67] width 12 height 12
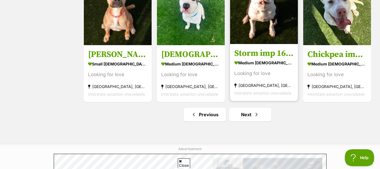
scroll to position [659, 0]
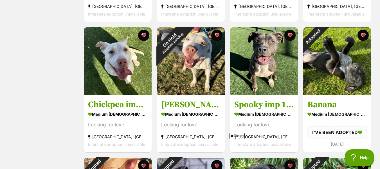
scroll to position [348, 0]
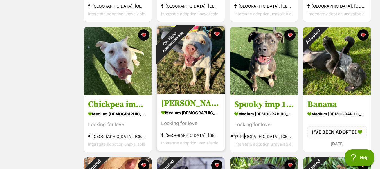
click at [216, 32] on button "favourite" at bounding box center [217, 34] width 12 height 12
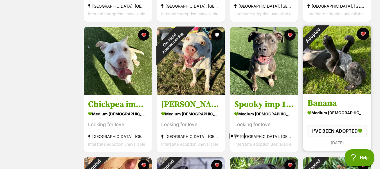
click at [363, 35] on button "favourite" at bounding box center [363, 34] width 12 height 12
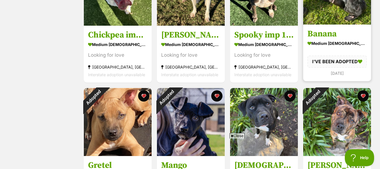
scroll to position [418, 0]
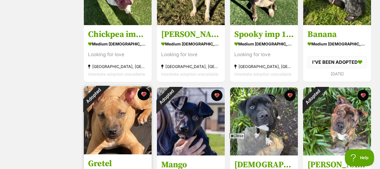
click at [144, 93] on button "favourite" at bounding box center [144, 94] width 12 height 12
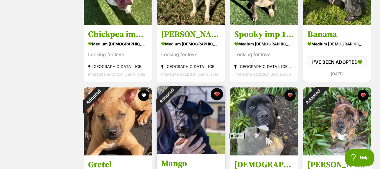
click at [218, 95] on button "favourite" at bounding box center [217, 94] width 12 height 12
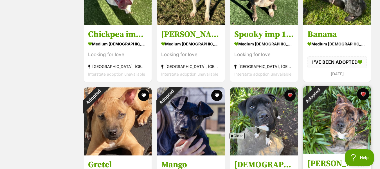
click at [362, 93] on button "favourite" at bounding box center [363, 94] width 12 height 12
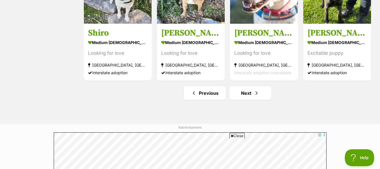
scroll to position [681, 0]
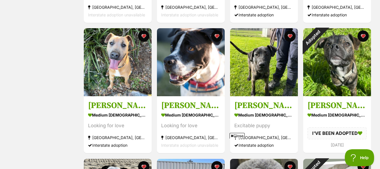
scroll to position [478, 0]
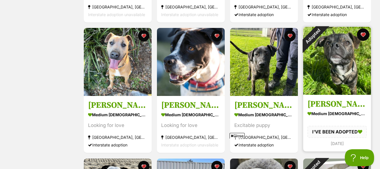
click at [362, 34] on button "favourite" at bounding box center [363, 34] width 12 height 12
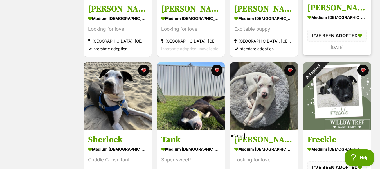
scroll to position [574, 0]
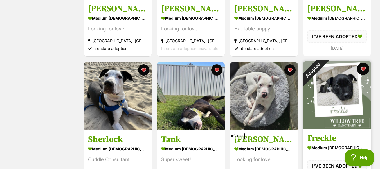
click at [362, 68] on button "favourite" at bounding box center [363, 68] width 12 height 12
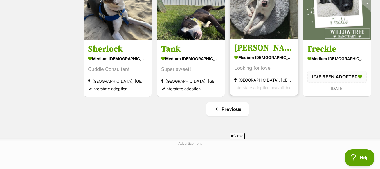
scroll to position [664, 0]
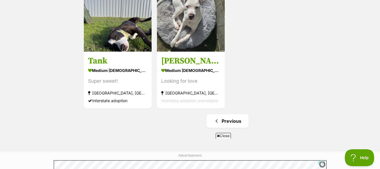
scroll to position [654, 0]
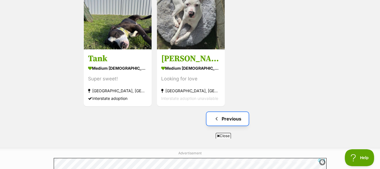
drag, startPoint x: 228, startPoint y: 116, endPoint x: 220, endPoint y: 121, distance: 10.0
click at [220, 121] on span "Previous page" at bounding box center [217, 118] width 6 height 7
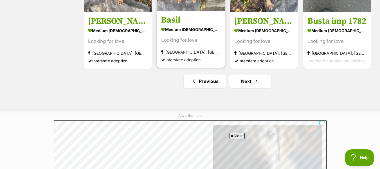
scroll to position [697, 0]
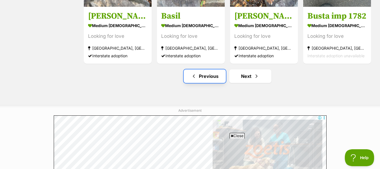
click at [193, 77] on span "Previous page" at bounding box center [194, 76] width 6 height 7
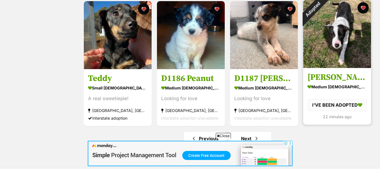
scroll to position [631, 0]
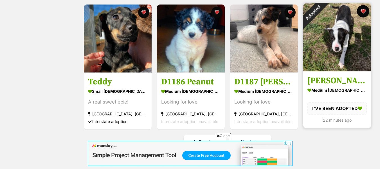
click at [363, 13] on button "favourite" at bounding box center [363, 11] width 12 height 12
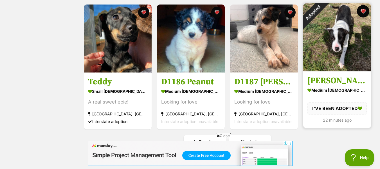
scroll to position [0, 0]
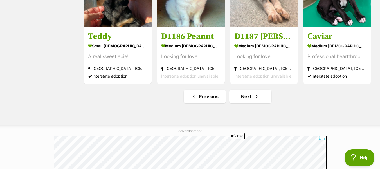
scroll to position [691, 0]
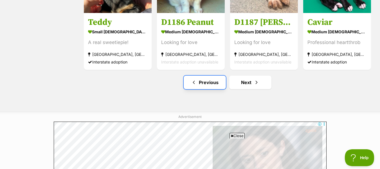
click at [207, 85] on link "Previous" at bounding box center [205, 82] width 42 height 14
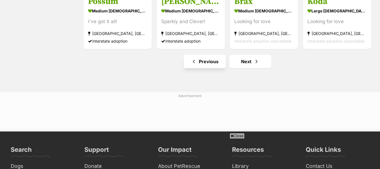
scroll to position [712, 0]
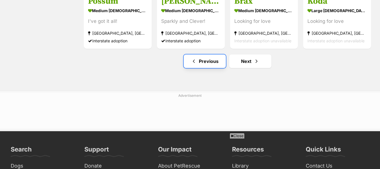
click at [201, 64] on link "Previous" at bounding box center [205, 61] width 42 height 14
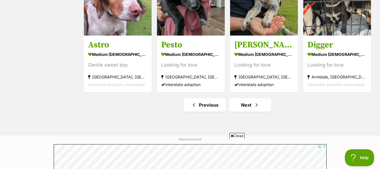
scroll to position [670, 0]
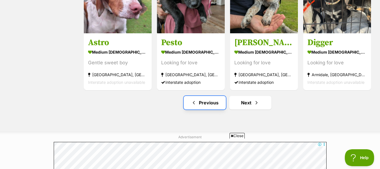
click at [208, 103] on link "Previous" at bounding box center [205, 103] width 42 height 14
